Goal: Task Accomplishment & Management: Manage account settings

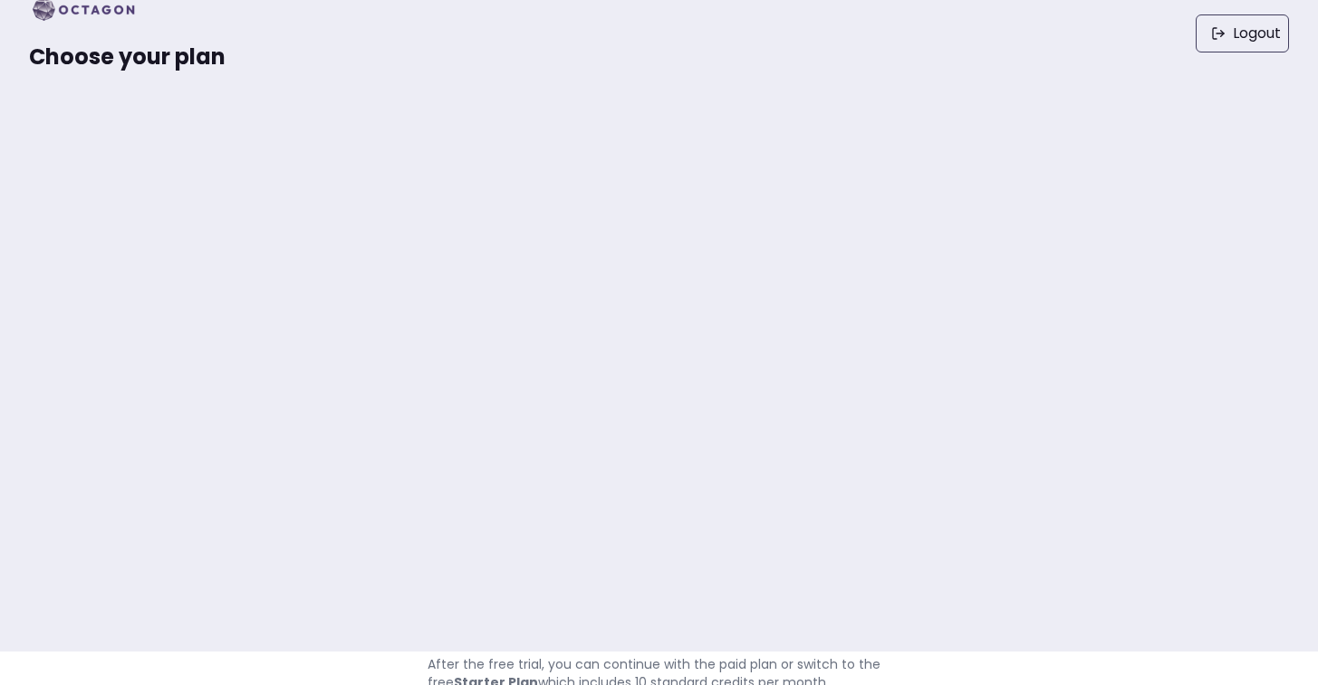
scroll to position [40, 0]
click at [1225, 33] on link "Logout" at bounding box center [1241, 27] width 93 height 38
